Goal: Navigation & Orientation: Go to known website

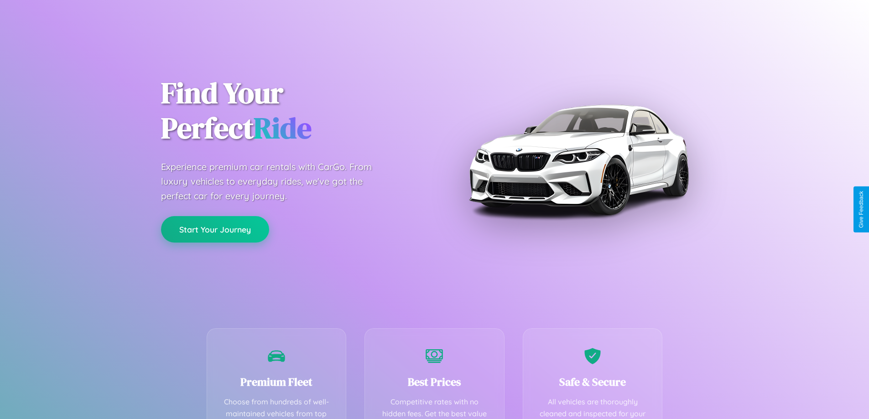
click at [215, 229] on button "Start Your Journey" at bounding box center [215, 229] width 108 height 26
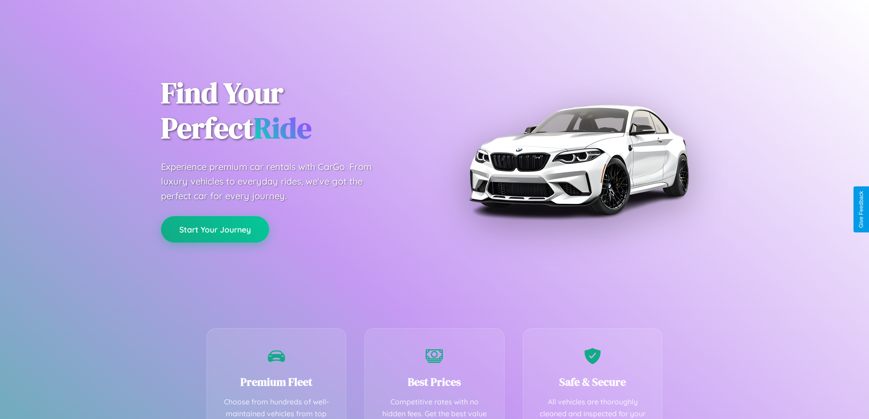
click at [215, 229] on button "Start Your Journey" at bounding box center [215, 229] width 108 height 26
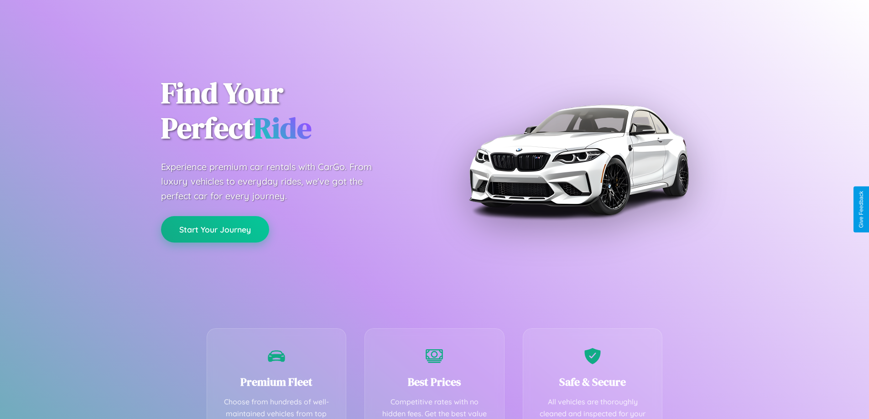
click at [215, 229] on button "Start Your Journey" at bounding box center [215, 229] width 108 height 26
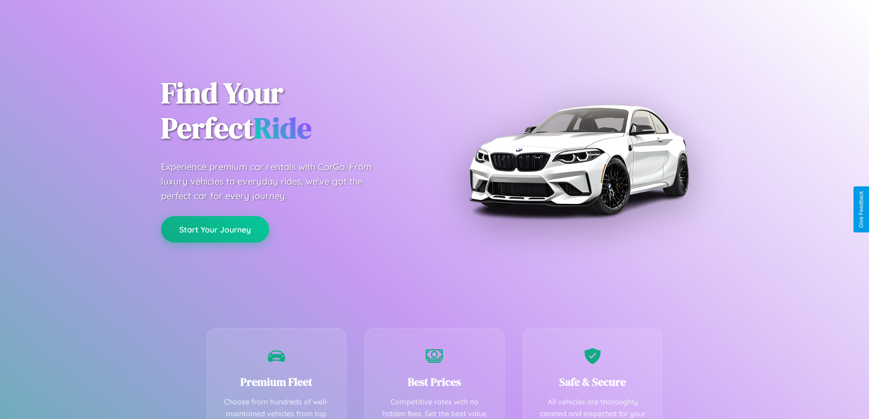
click at [215, 229] on button "Start Your Journey" at bounding box center [215, 229] width 108 height 26
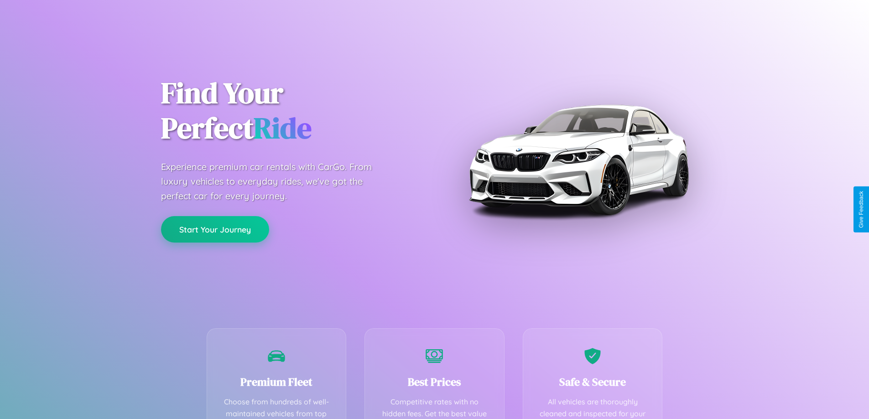
click at [215, 229] on button "Start Your Journey" at bounding box center [215, 229] width 108 height 26
